Goal: Transaction & Acquisition: Purchase product/service

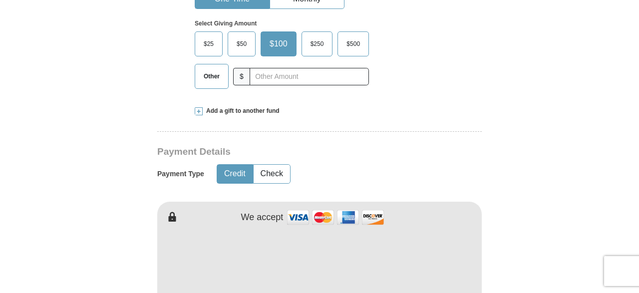
scroll to position [260, 0]
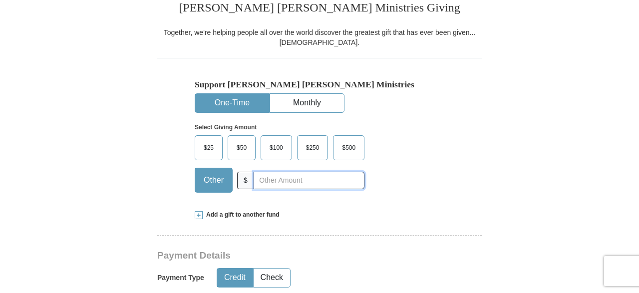
click at [266, 182] on input "text" at bounding box center [309, 180] width 111 height 17
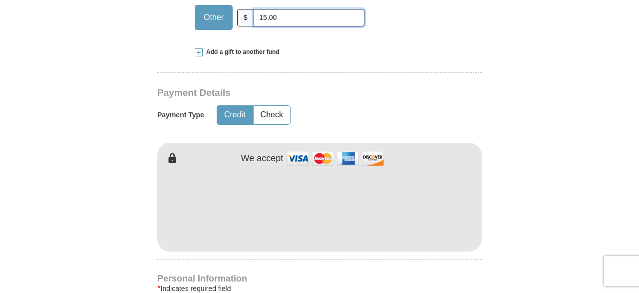
scroll to position [467, 0]
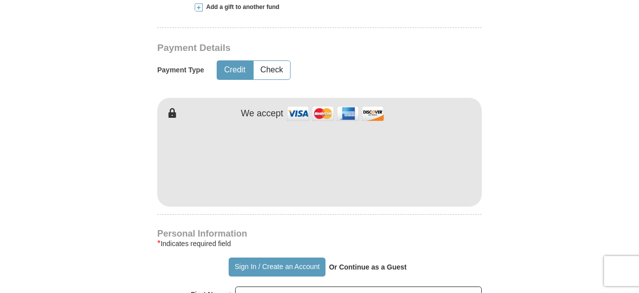
type input "15.00"
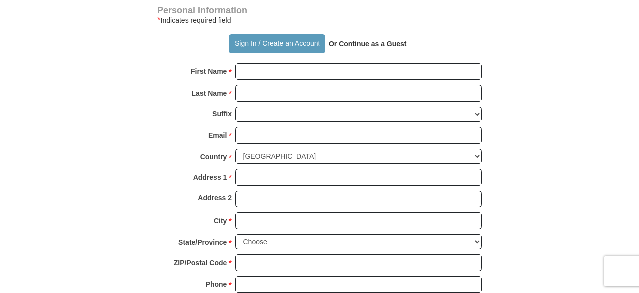
scroll to position [727, 0]
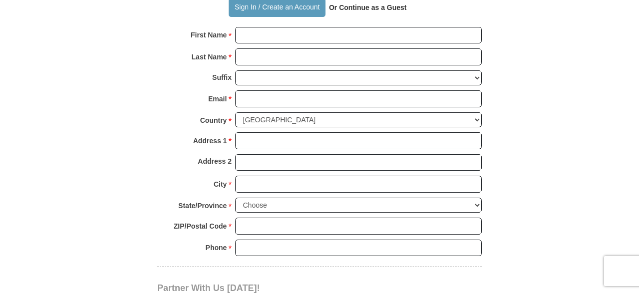
click at [285, 24] on div "Personal Information * Indicates required field Sign In / Create an Account Or …" at bounding box center [319, 118] width 325 height 296
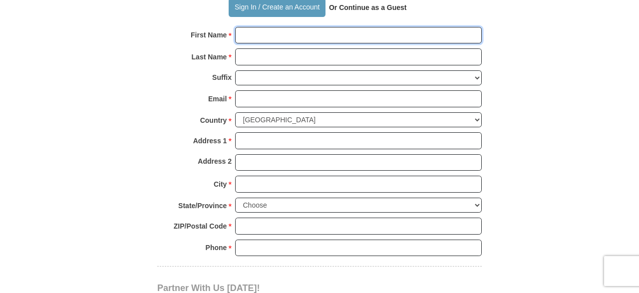
click at [285, 27] on input "First Name *" at bounding box center [358, 35] width 247 height 17
type input "[PERSON_NAME]"
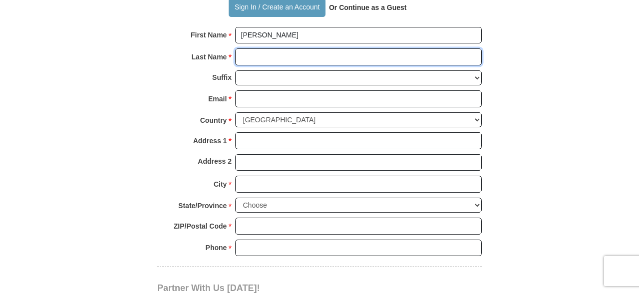
click at [274, 51] on input "Last Name *" at bounding box center [358, 56] width 247 height 17
click at [268, 48] on input "C" at bounding box center [358, 56] width 247 height 17
type input "Callaway"
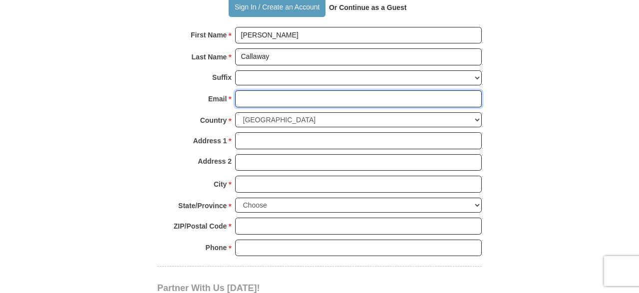
type input "[EMAIL_ADDRESS][DOMAIN_NAME]"
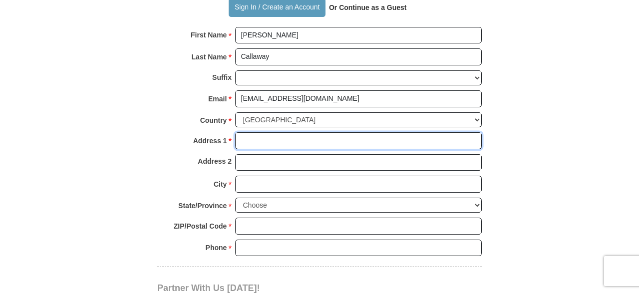
type input "[STREET_ADDRESS]"
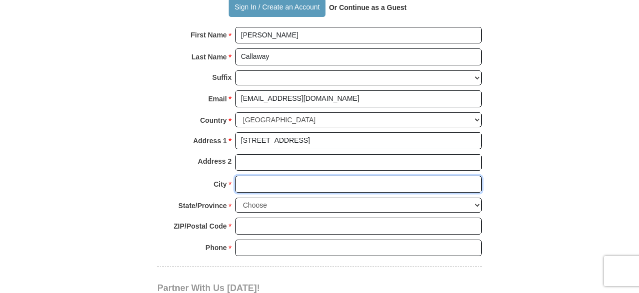
type input "[GEOGRAPHIC_DATA]"
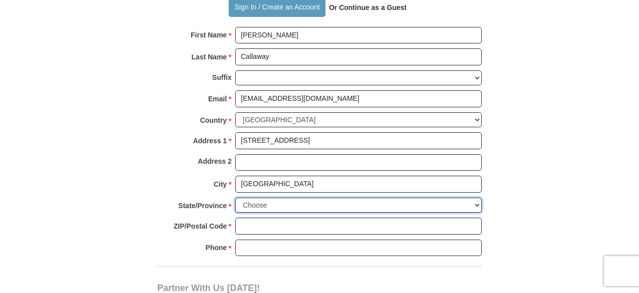
select select "IL"
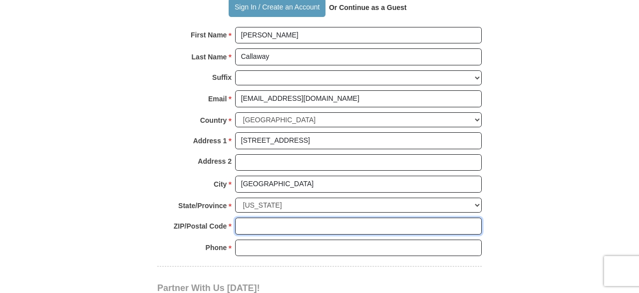
type input "60613"
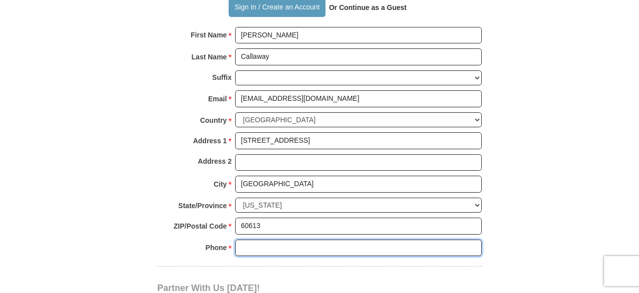
type input "7737076557"
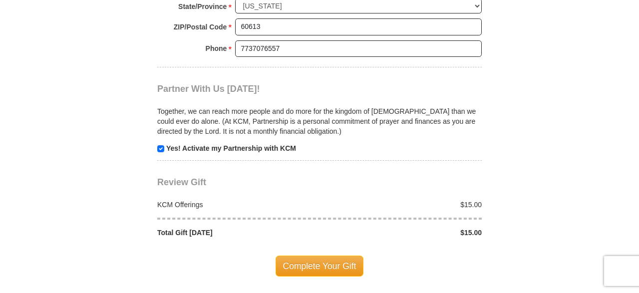
scroll to position [987, 0]
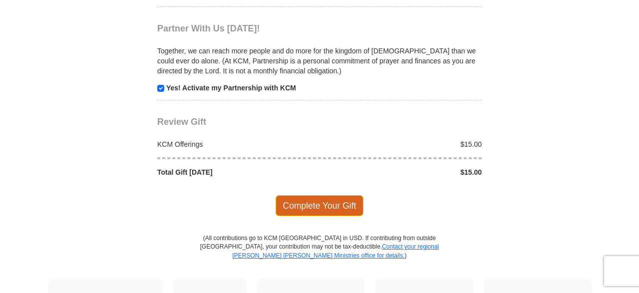
click at [310, 197] on span "Complete Your Gift" at bounding box center [320, 205] width 88 height 21
